Goal: Transaction & Acquisition: Purchase product/service

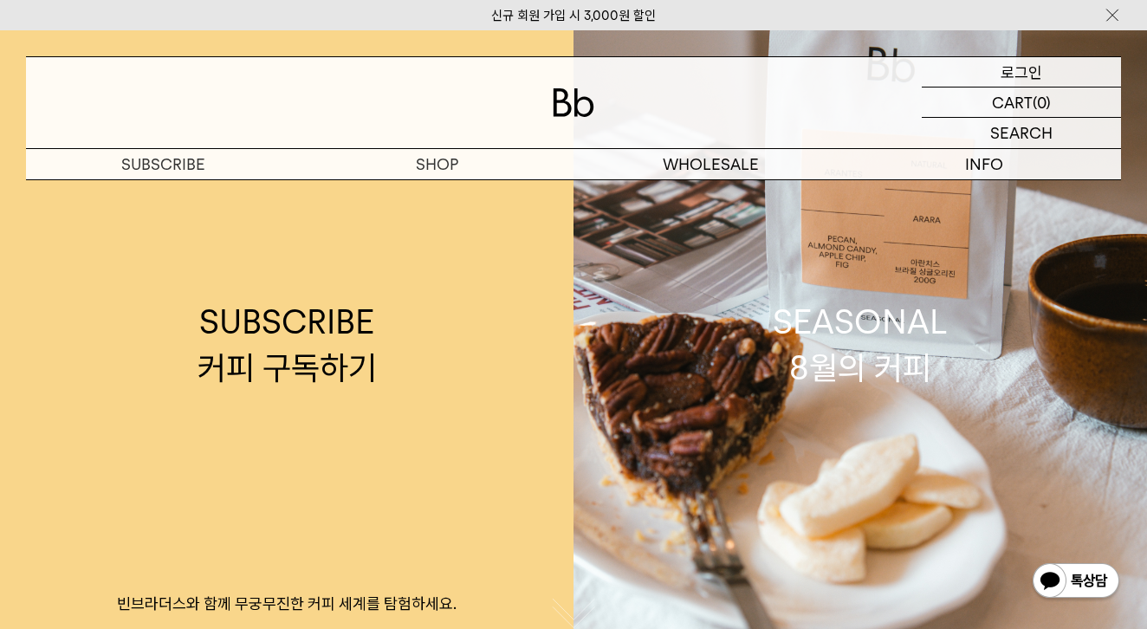
click at [1020, 70] on p "로그인" at bounding box center [1021, 71] width 42 height 29
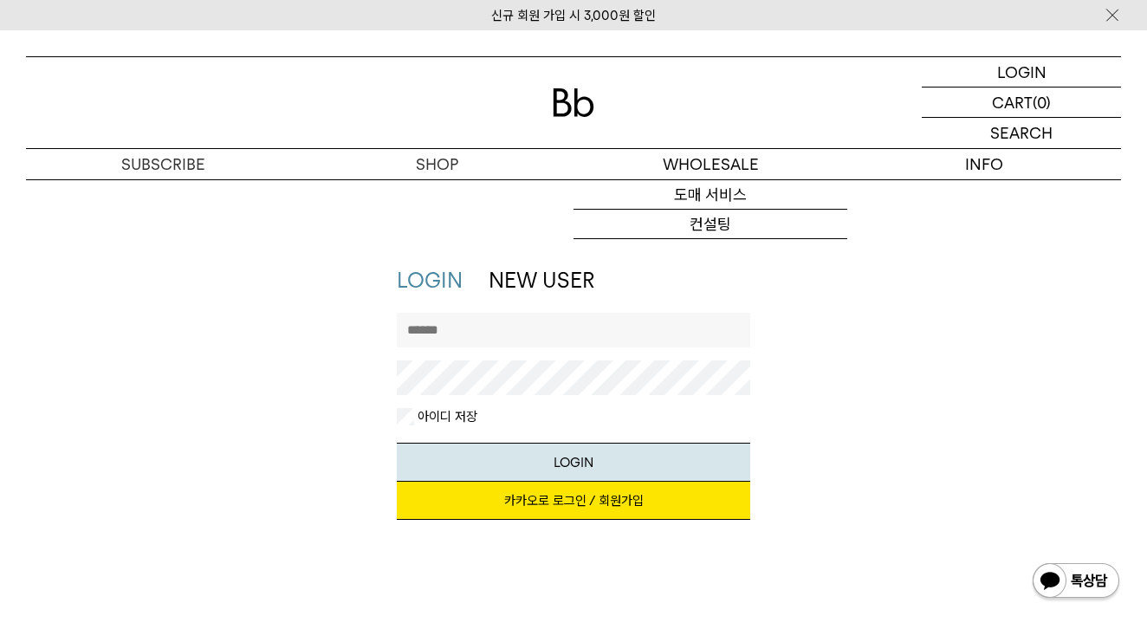
type input "*******"
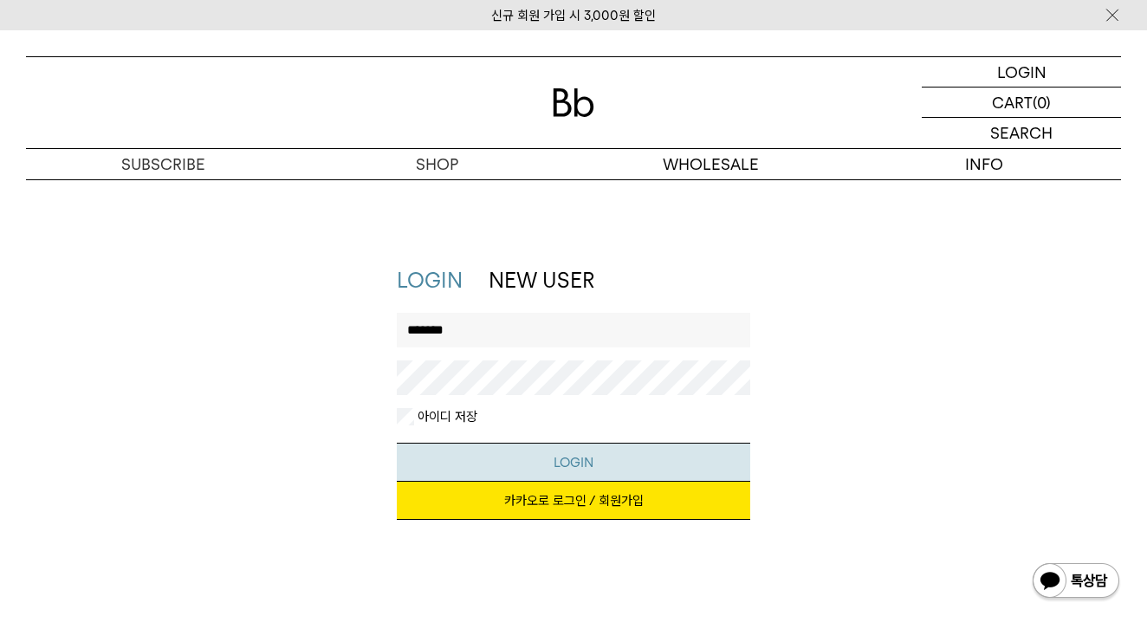
click at [552, 471] on button "LOGIN" at bounding box center [573, 462] width 353 height 39
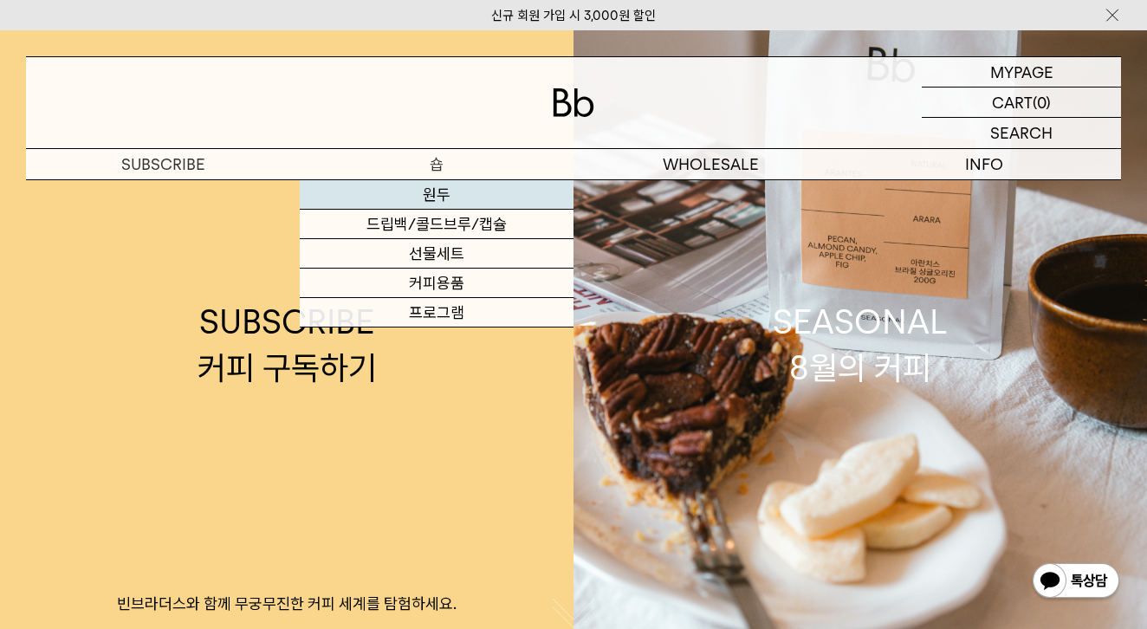
click at [438, 199] on link "원두" at bounding box center [437, 194] width 274 height 29
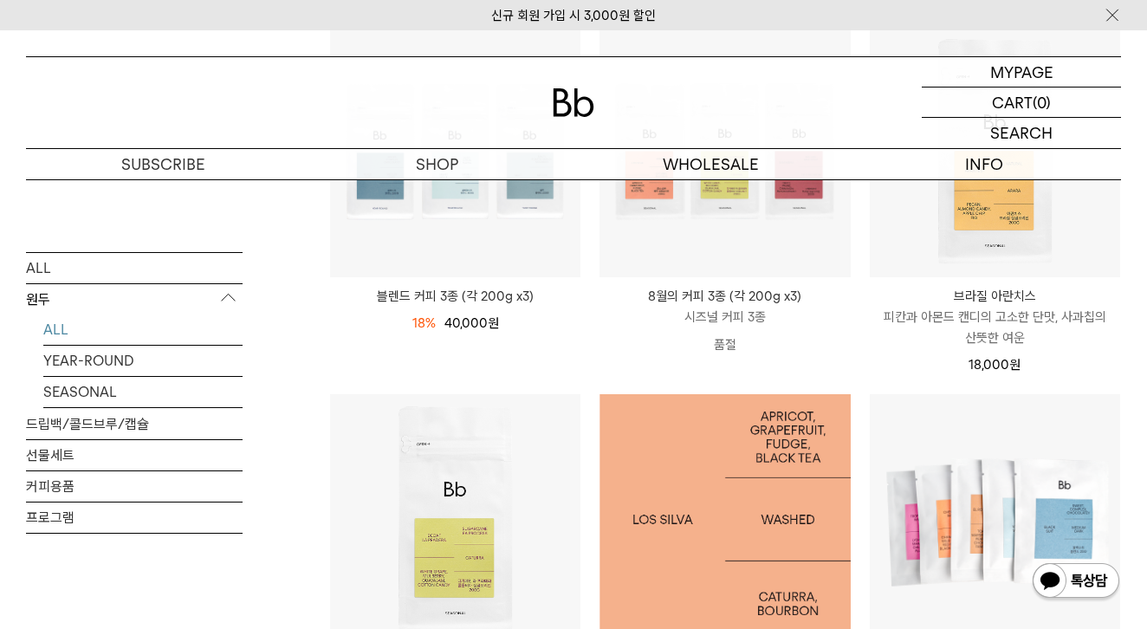
scroll to position [324, 0]
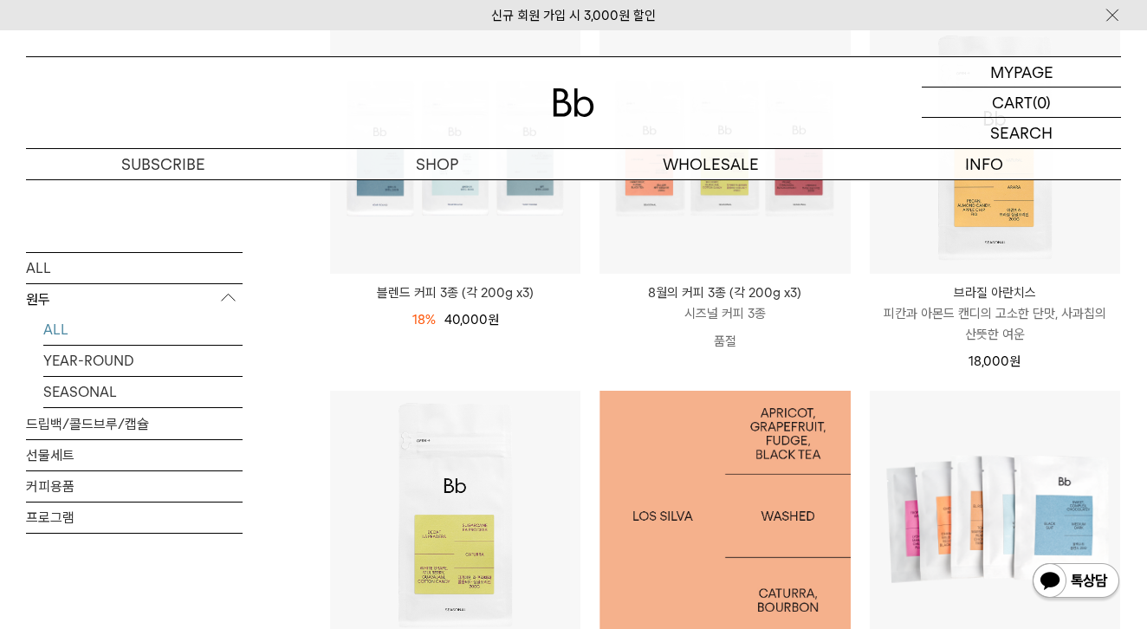
click at [672, 521] on img at bounding box center [724, 516] width 250 height 250
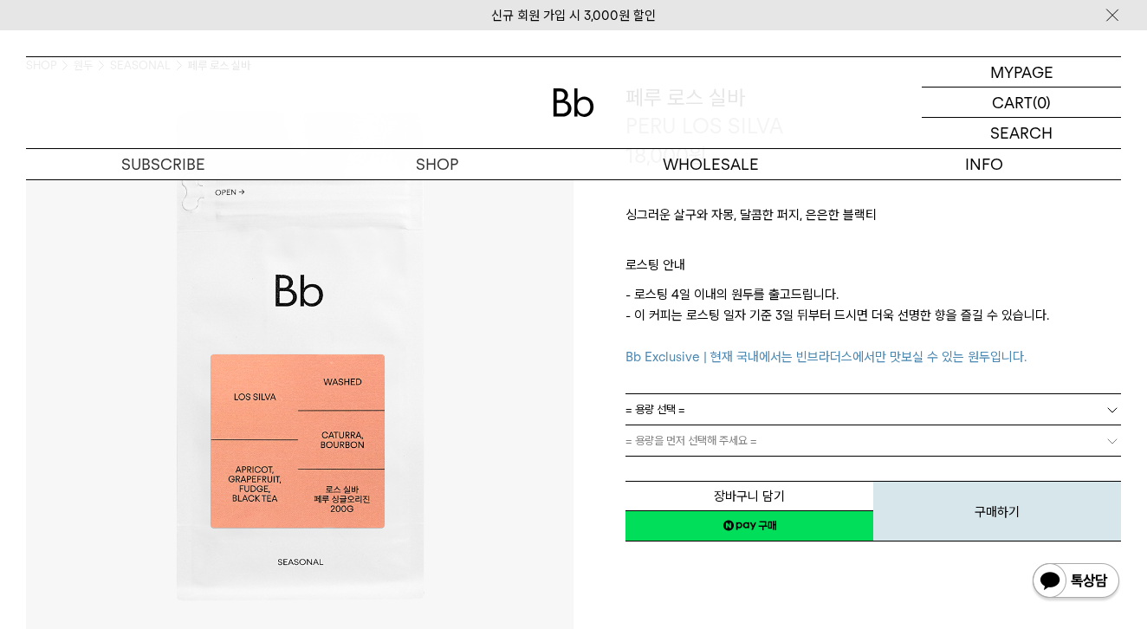
scroll to position [133, 0]
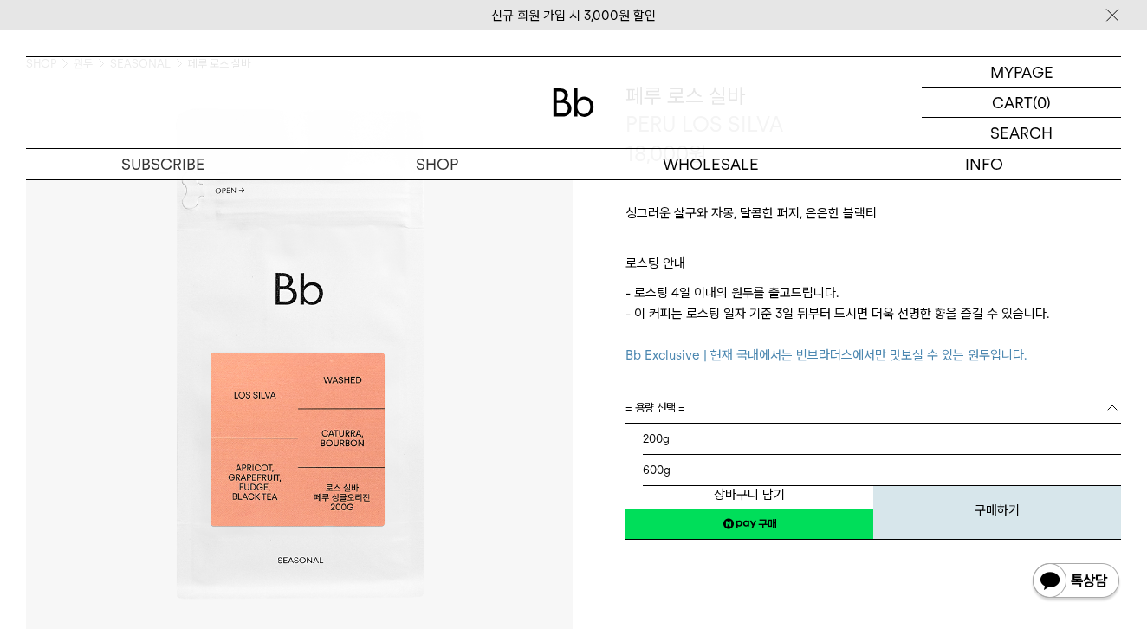
click at [864, 418] on link "= 용량 선택 =" at bounding box center [872, 407] width 495 height 30
click at [828, 430] on li "200g" at bounding box center [882, 438] width 478 height 31
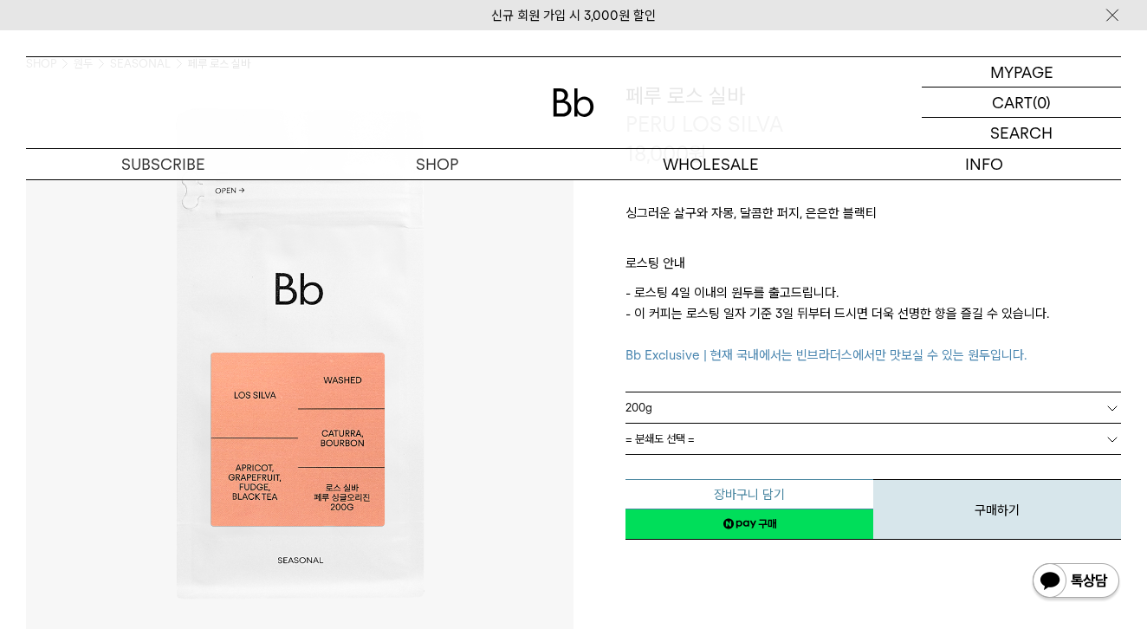
click at [786, 494] on button "장바구니 담기" at bounding box center [749, 494] width 248 height 30
click at [713, 439] on link "= 분쇄도 선택 =" at bounding box center [872, 438] width 495 height 30
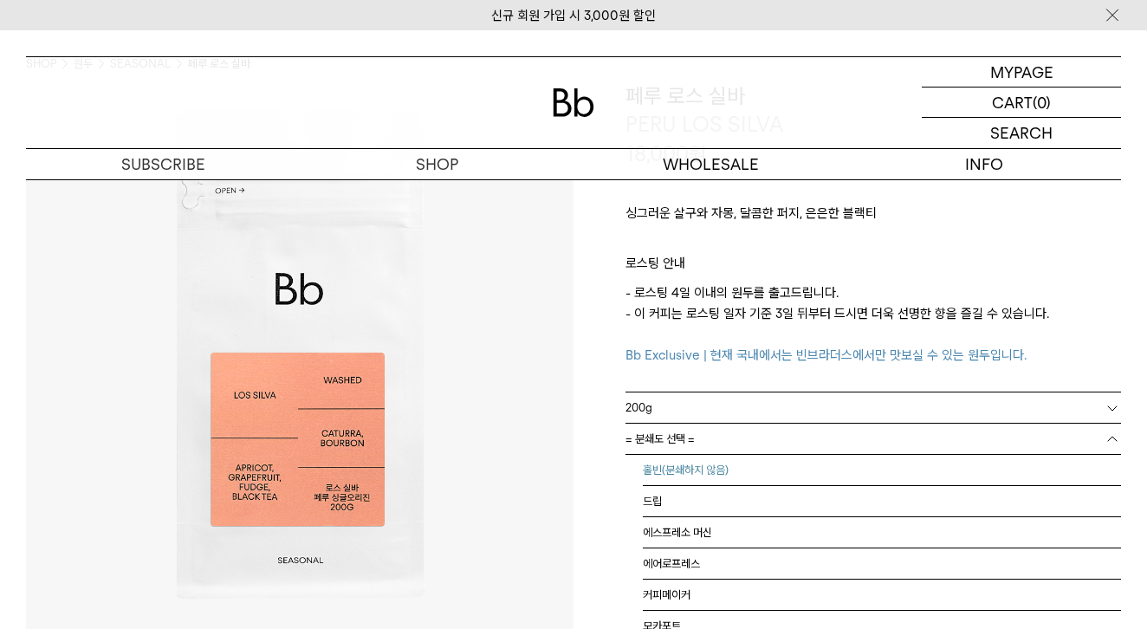
click at [691, 471] on li "홀빈(분쇄하지 않음)" at bounding box center [882, 470] width 478 height 31
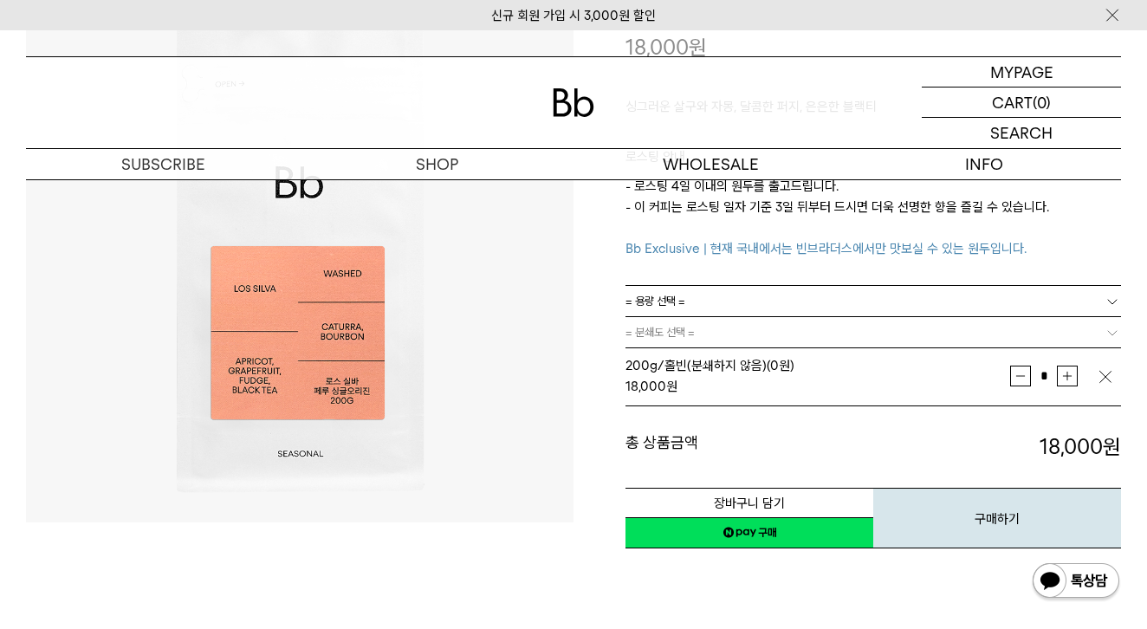
scroll to position [262, 0]
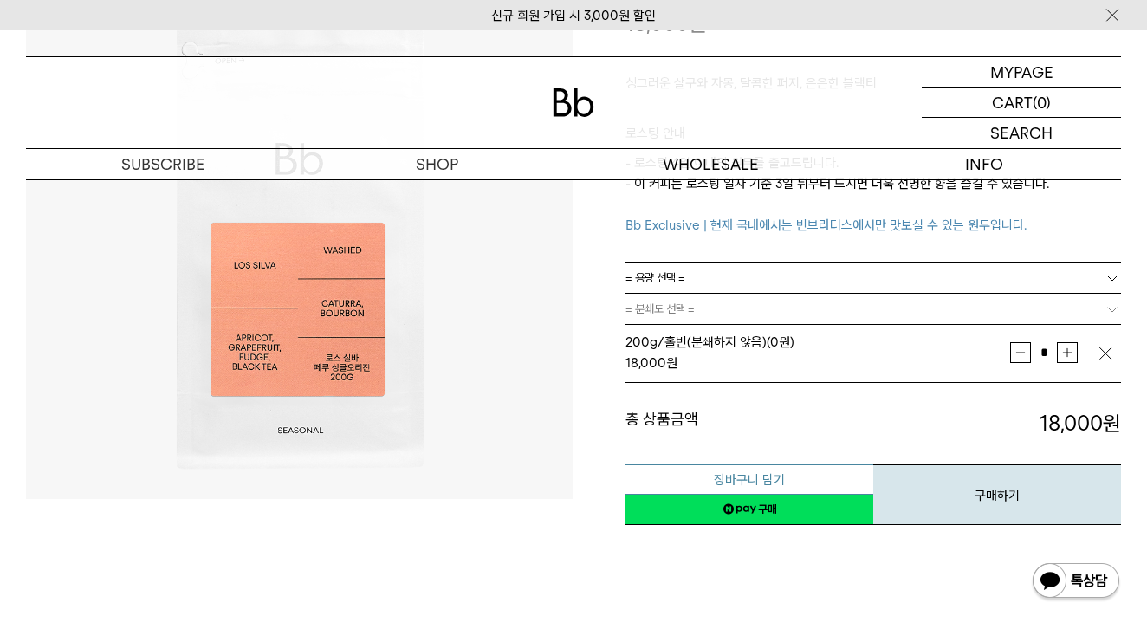
click at [779, 470] on button "장바구니 담기" at bounding box center [749, 479] width 248 height 30
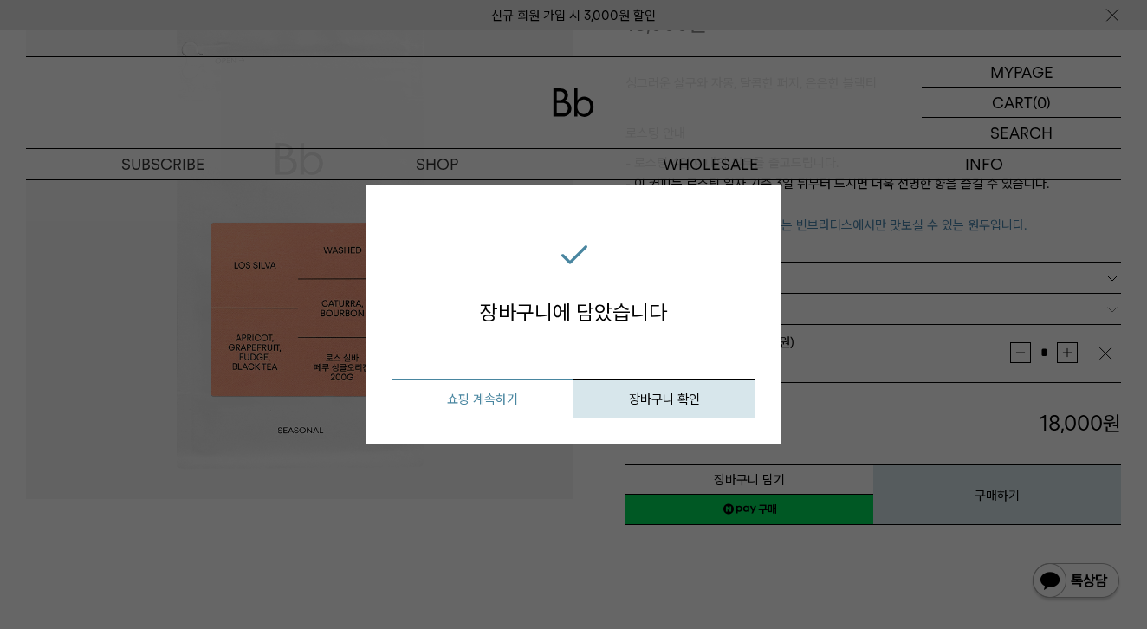
click at [538, 403] on button "쇼핑 계속하기" at bounding box center [482, 398] width 182 height 39
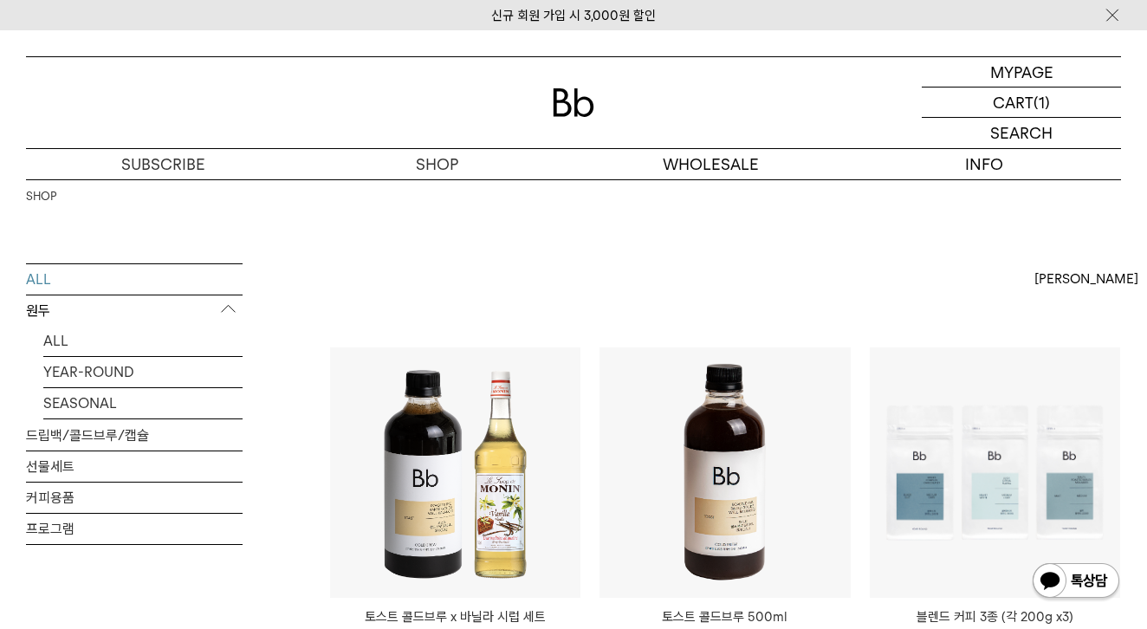
click at [592, 120] on div at bounding box center [573, 102] width 1095 height 91
click at [583, 98] on img at bounding box center [574, 102] width 42 height 29
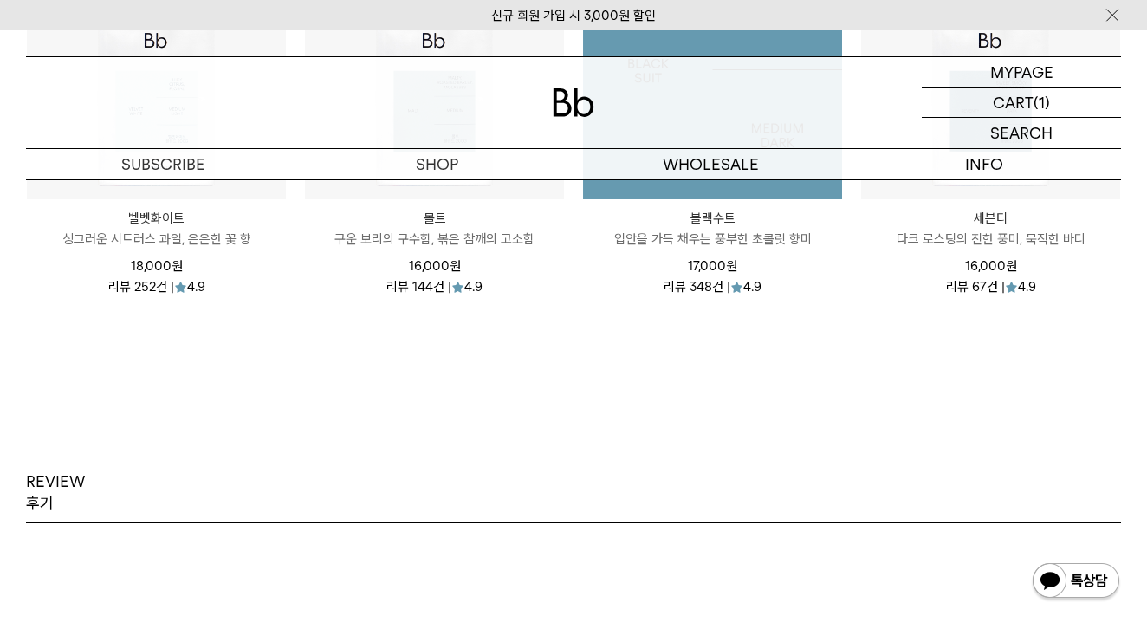
scroll to position [2134, 0]
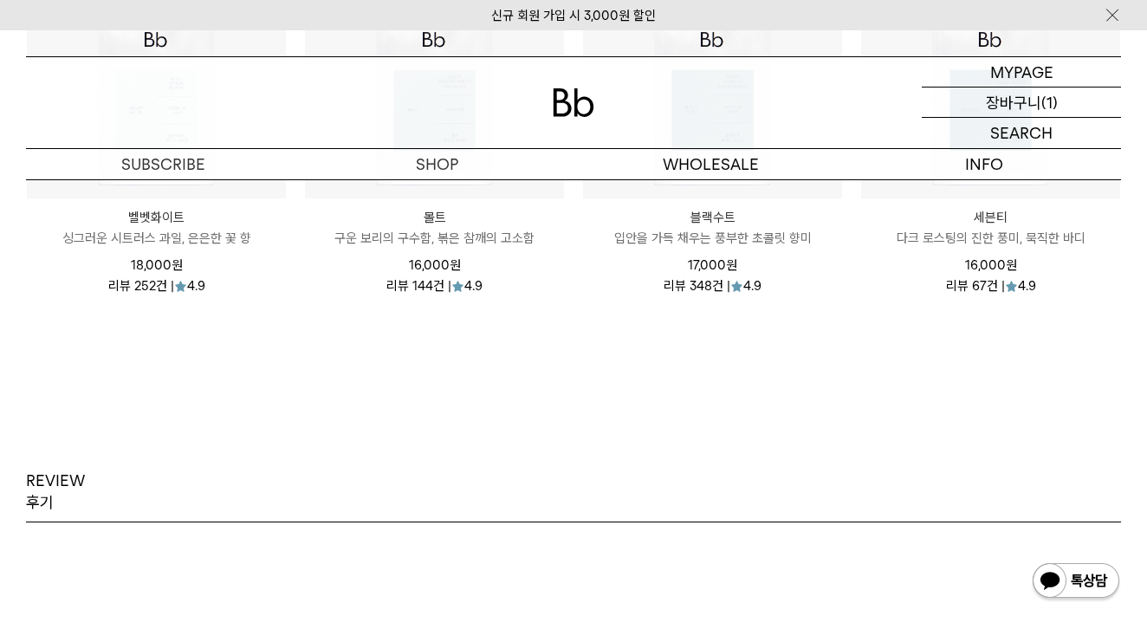
click at [990, 101] on p "장바구니" at bounding box center [1013, 101] width 55 height 29
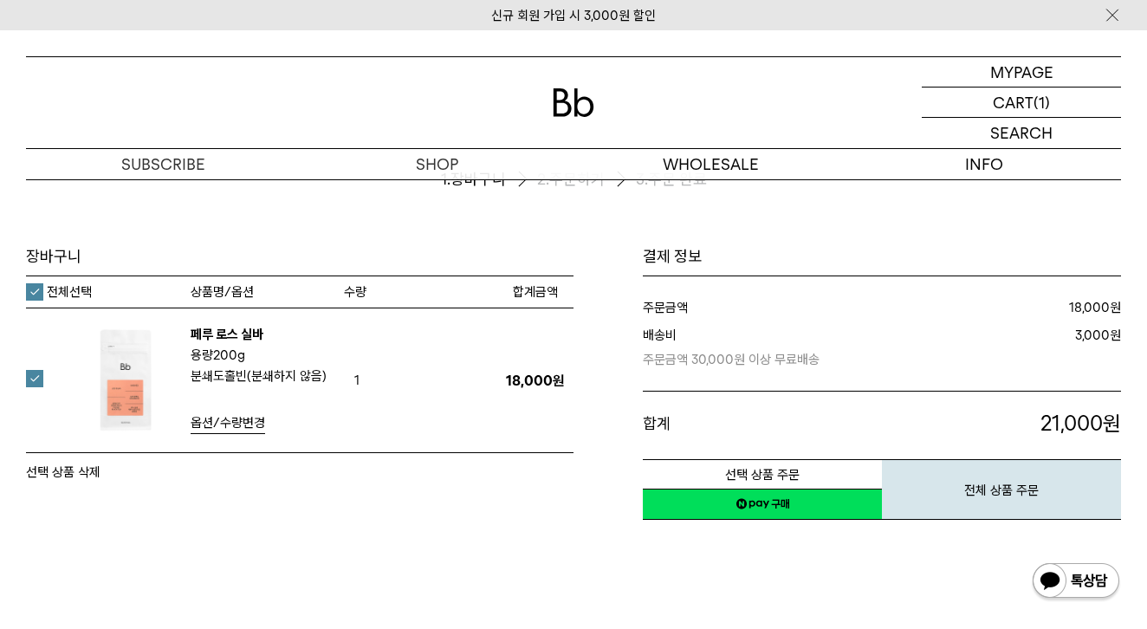
scroll to position [88, 0]
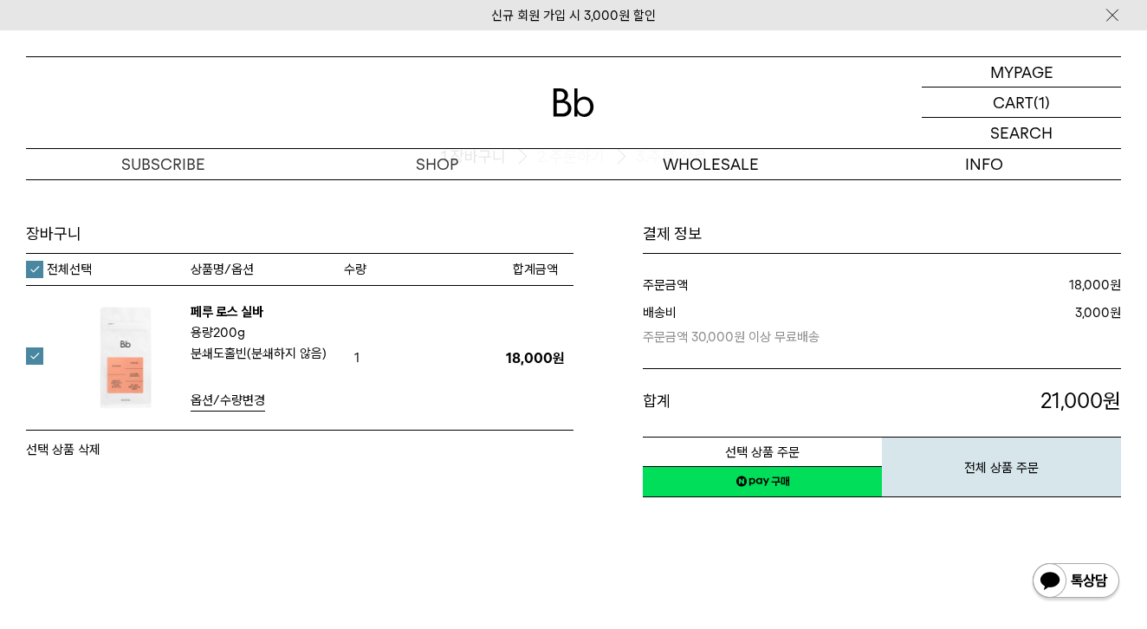
click at [809, 481] on link "네이버페이 구매하기" at bounding box center [762, 481] width 239 height 31
